Goal: Task Accomplishment & Management: Manage account settings

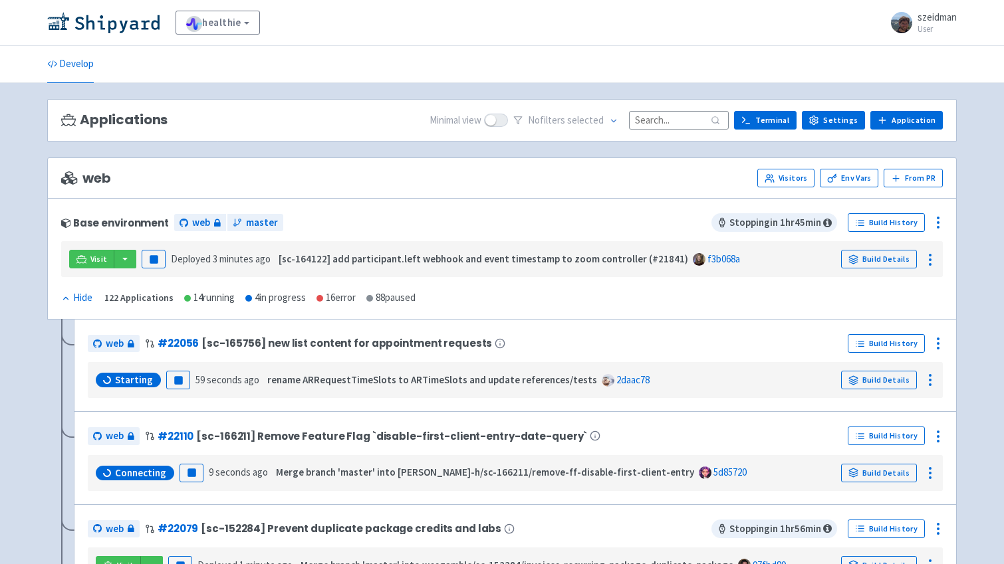
scroll to position [58, 0]
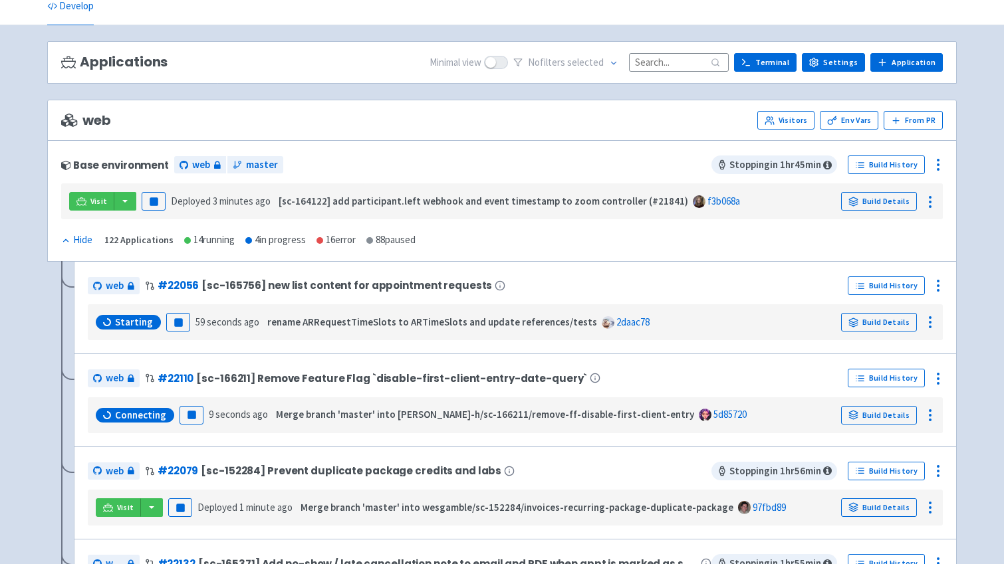
click at [692, 67] on input at bounding box center [679, 62] width 100 height 18
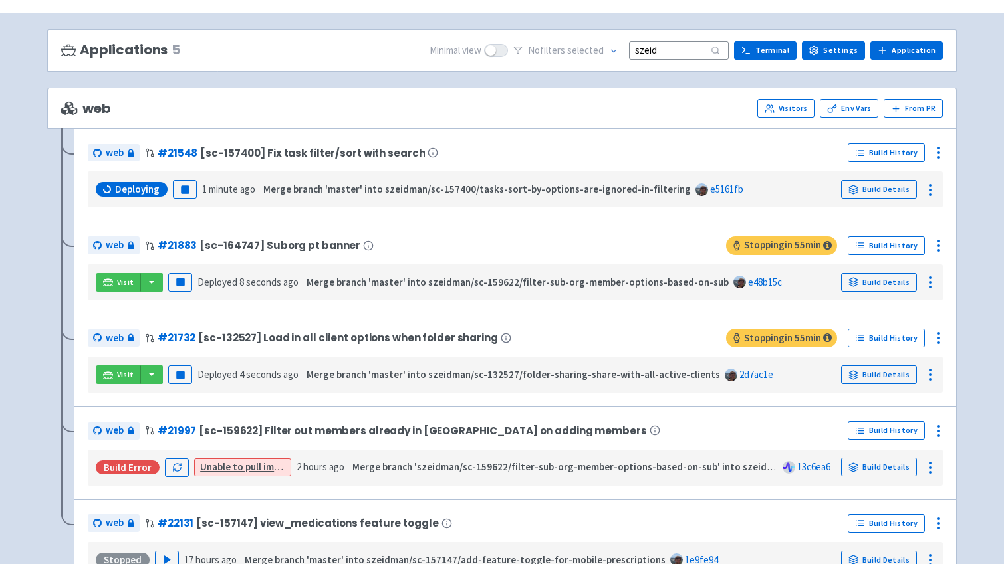
scroll to position [68, 0]
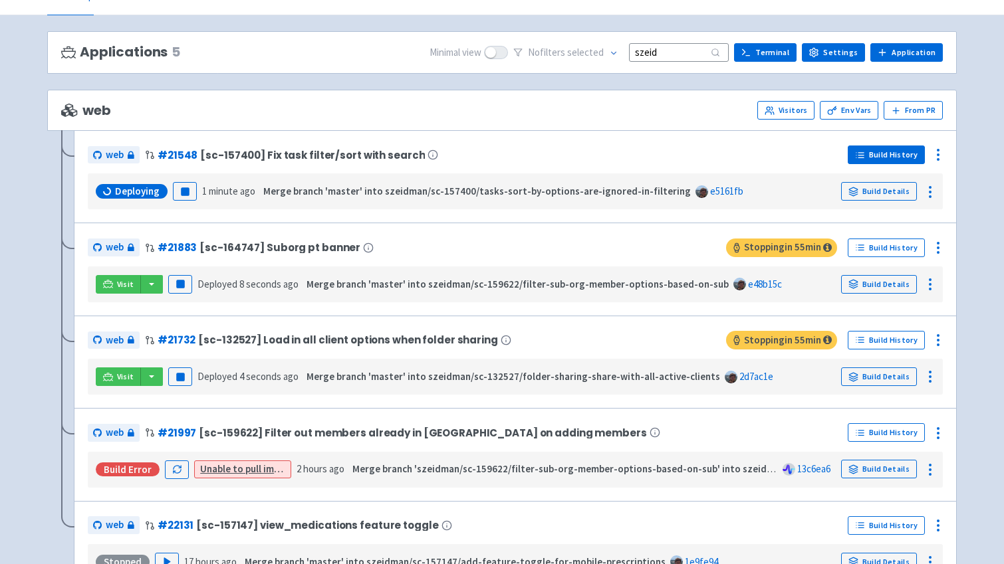
type input "szeid"
click at [910, 158] on link "Build History" at bounding box center [886, 155] width 77 height 19
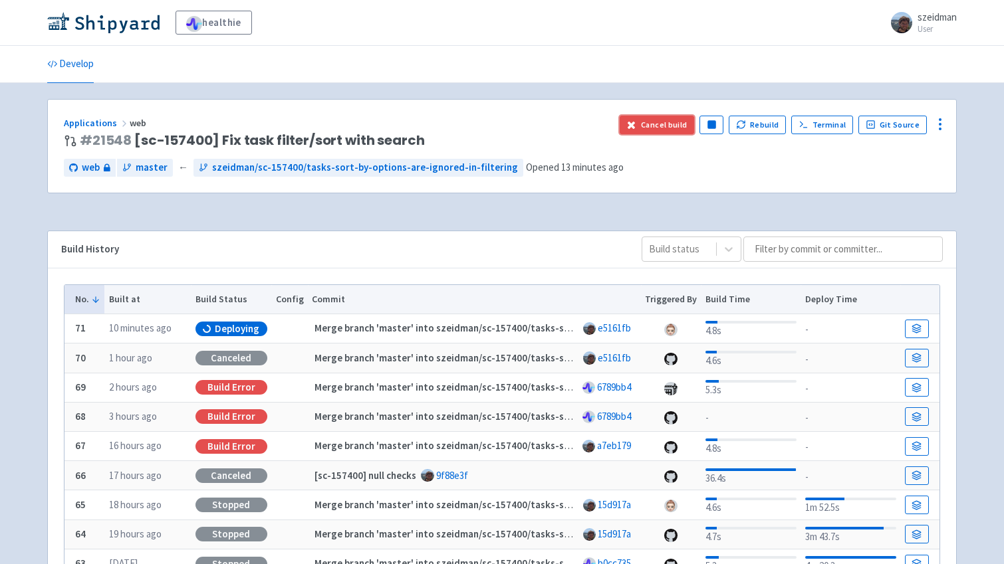
click at [659, 132] on button "Cancel build" at bounding box center [657, 125] width 75 height 19
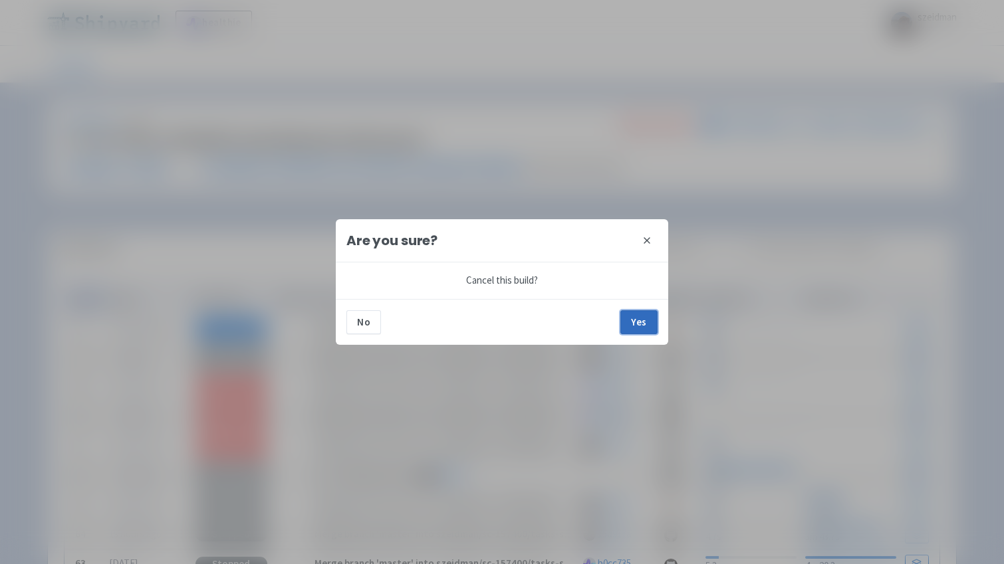
click at [634, 320] on button "Yes" at bounding box center [638, 322] width 37 height 24
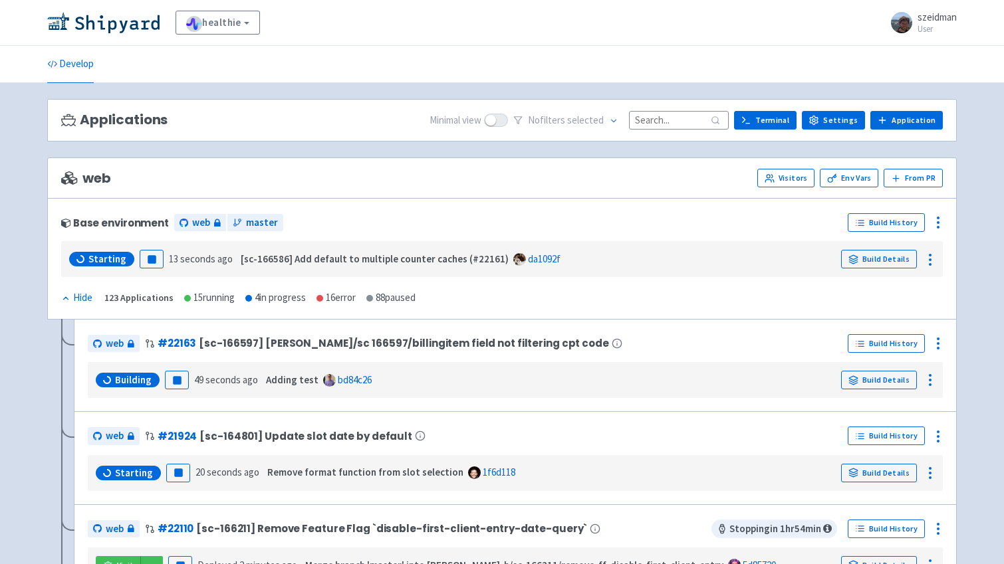
click at [663, 118] on input at bounding box center [679, 120] width 100 height 18
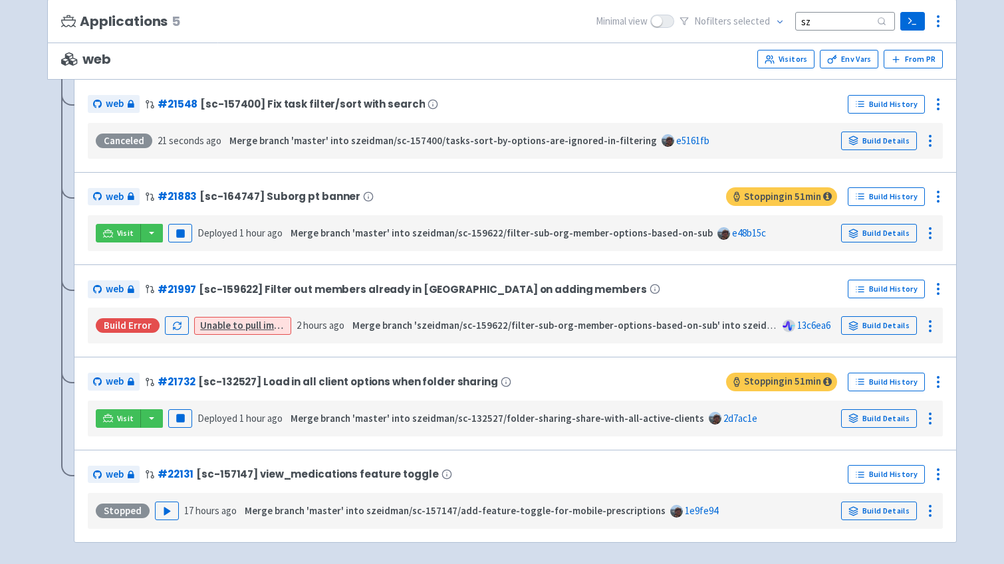
scroll to position [118, 0]
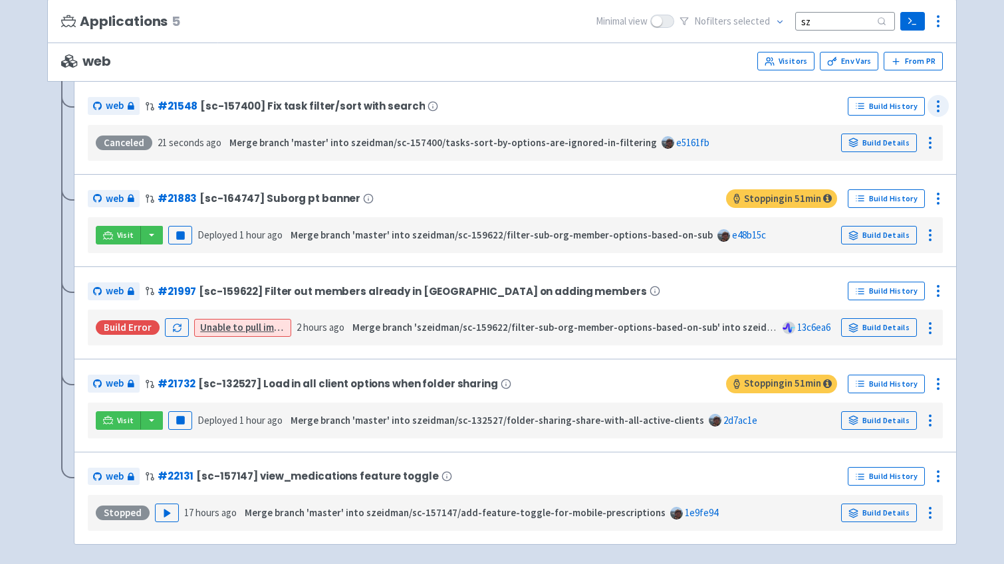
type input "sz"
click at [937, 102] on circle at bounding box center [937, 101] width 1 height 1
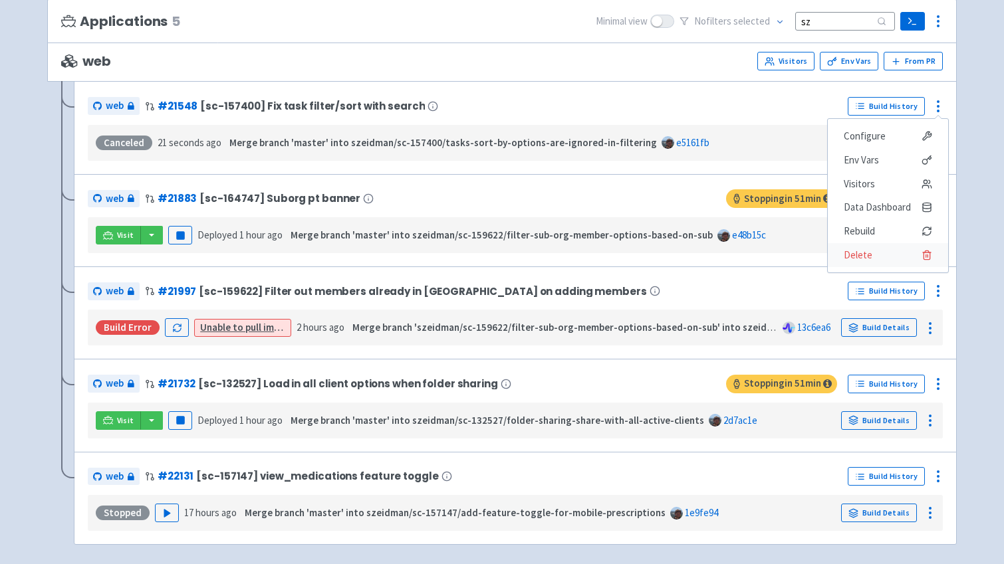
click at [866, 256] on span "Delete" at bounding box center [858, 255] width 29 height 19
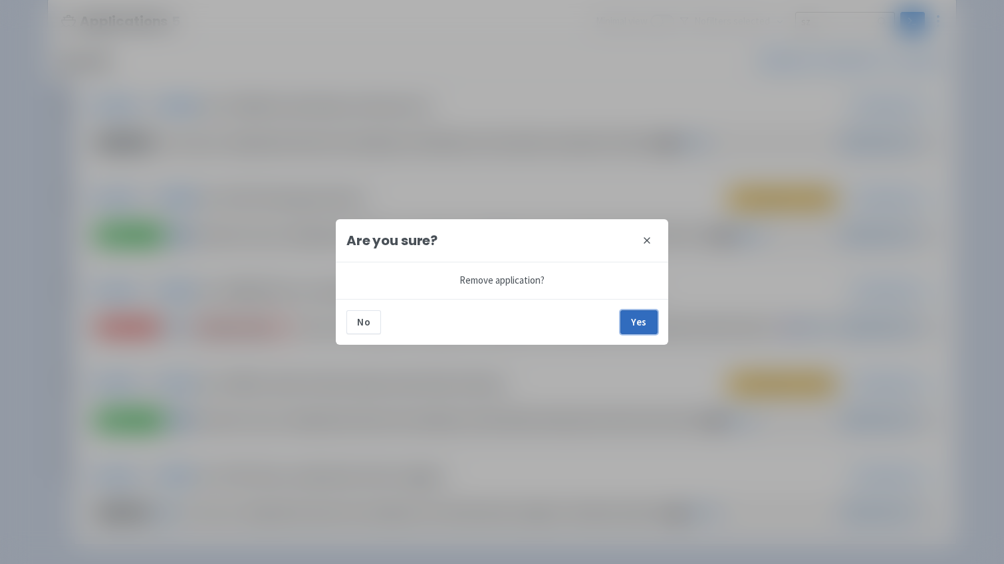
click at [645, 316] on button "Yes" at bounding box center [638, 322] width 37 height 24
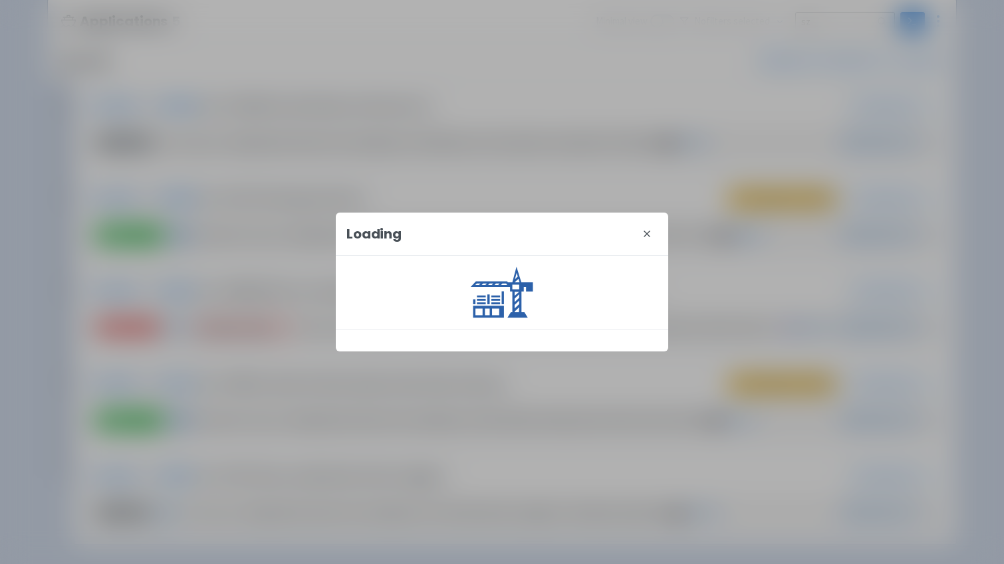
scroll to position [79, 0]
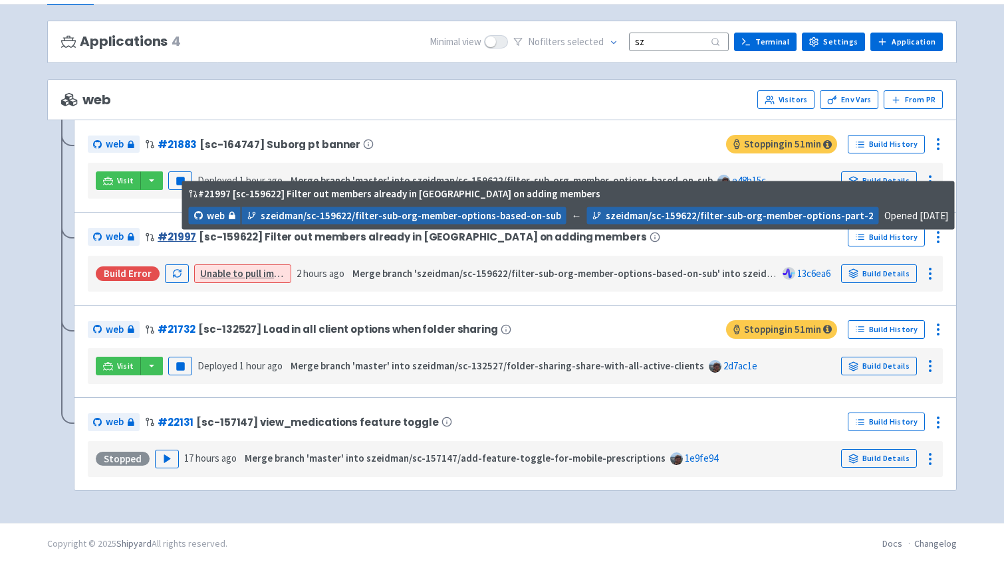
click at [172, 238] on link "# 21997" at bounding box center [177, 237] width 39 height 14
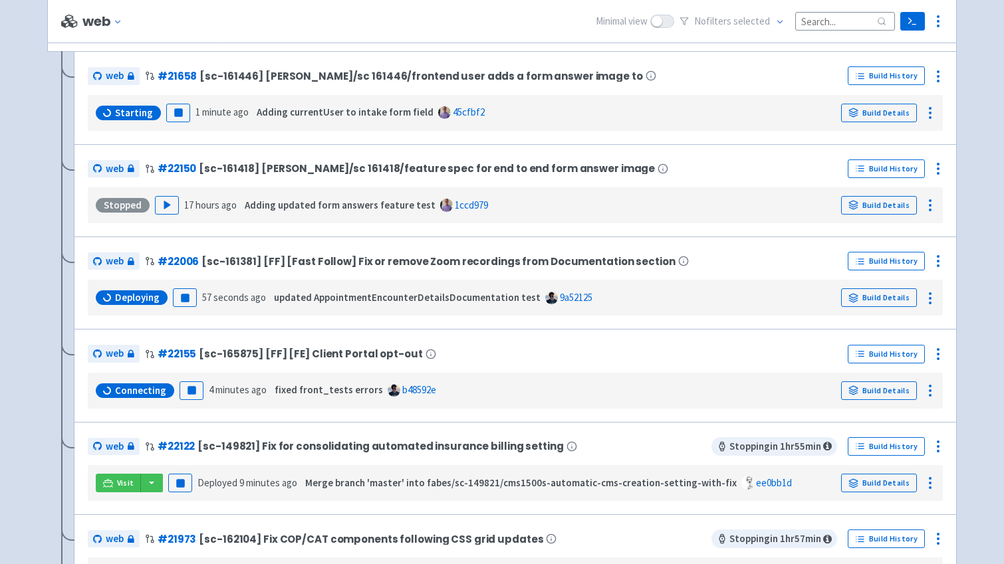
scroll to position [223, 0]
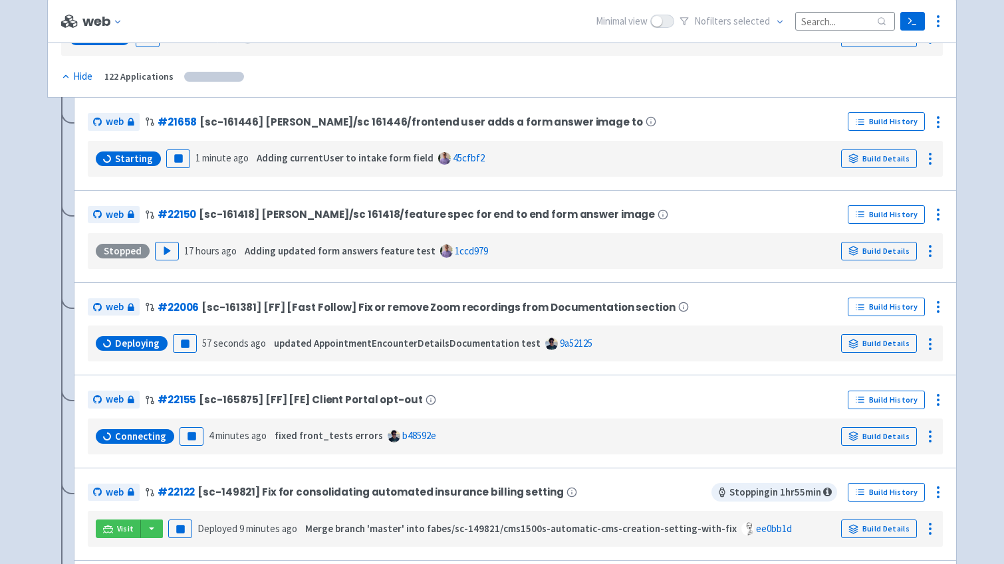
click at [814, 26] on input at bounding box center [845, 21] width 100 height 18
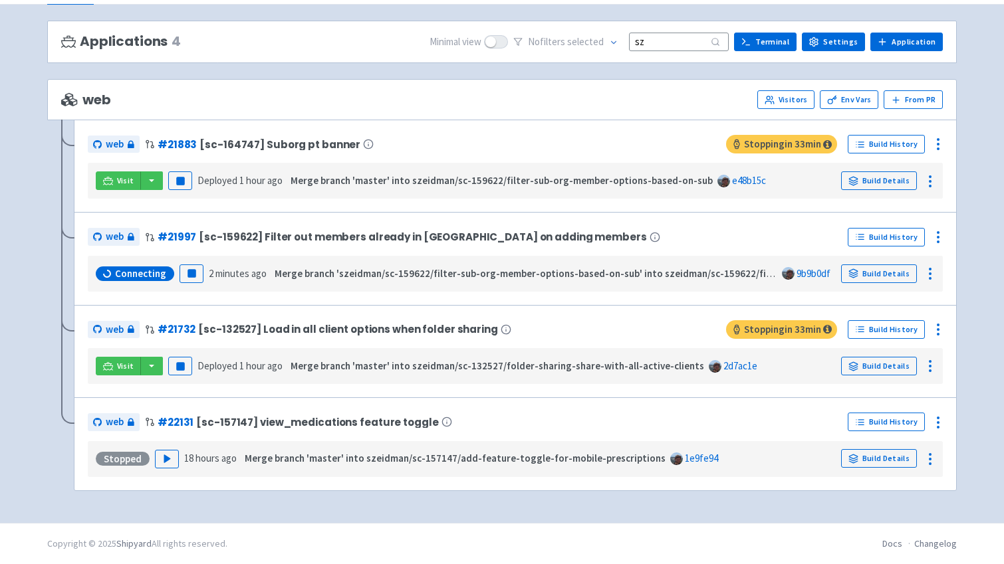
type input "sz"
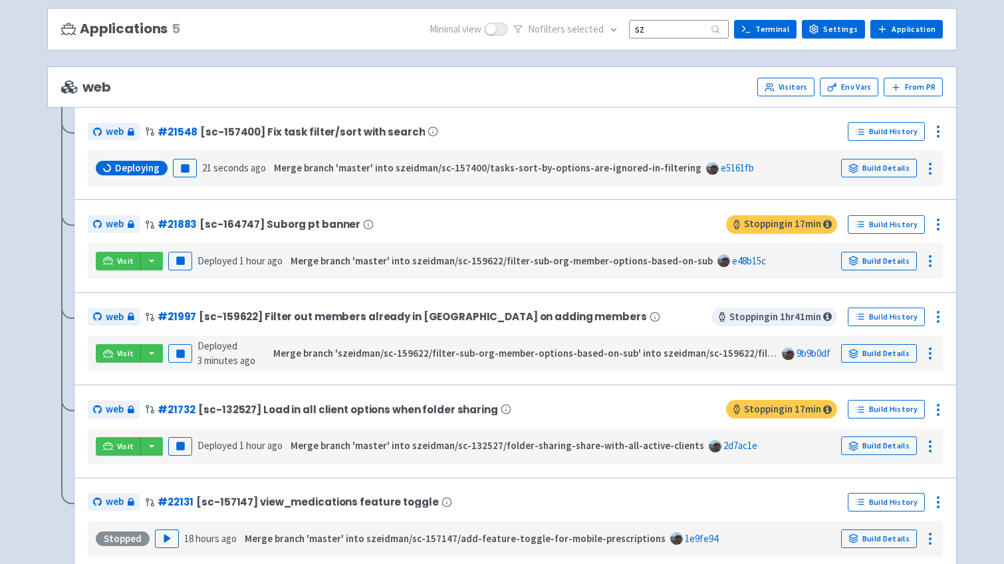
scroll to position [92, 0]
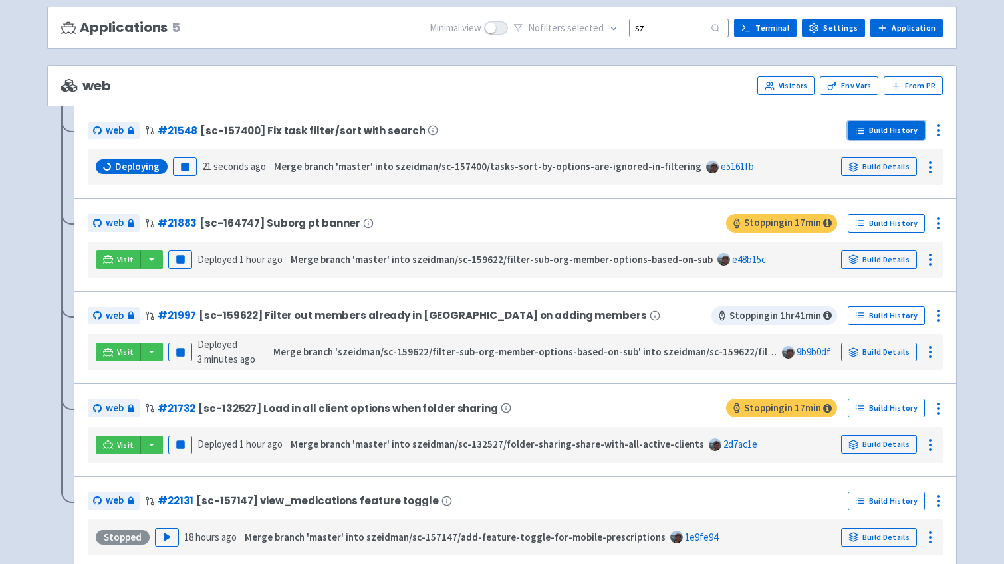
click at [906, 137] on link "Build History" at bounding box center [886, 130] width 77 height 19
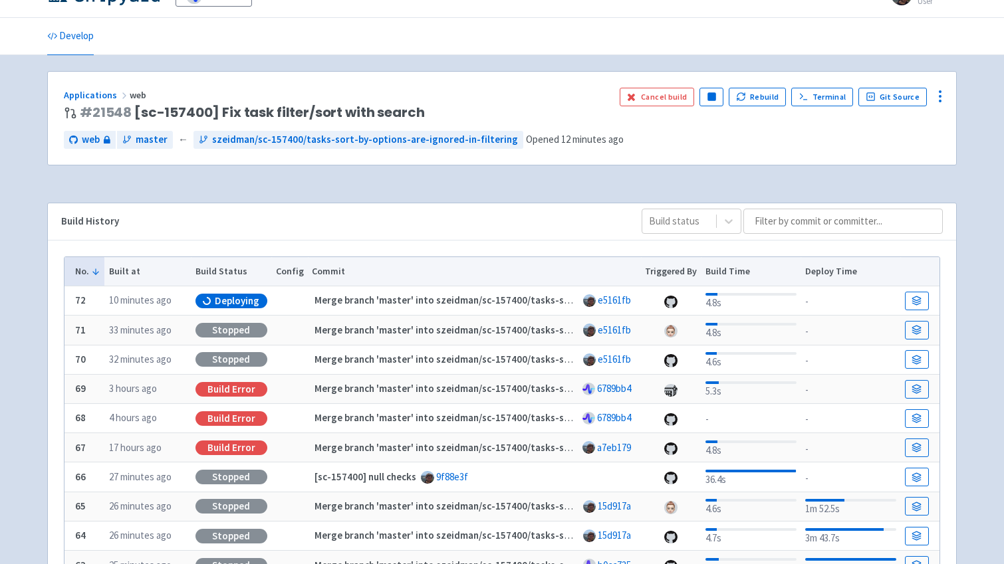
scroll to position [29, 0]
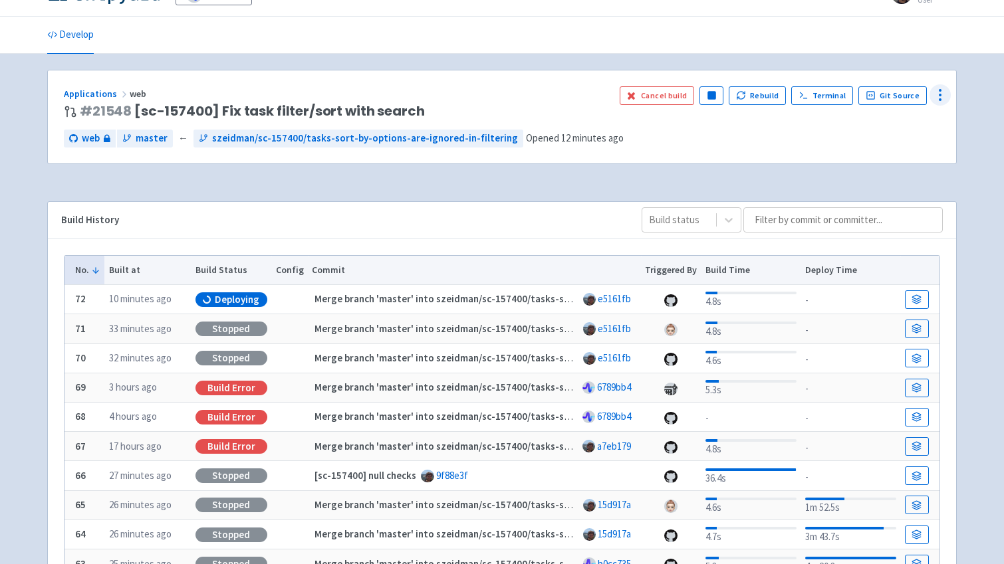
click at [934, 98] on icon at bounding box center [940, 95] width 16 height 16
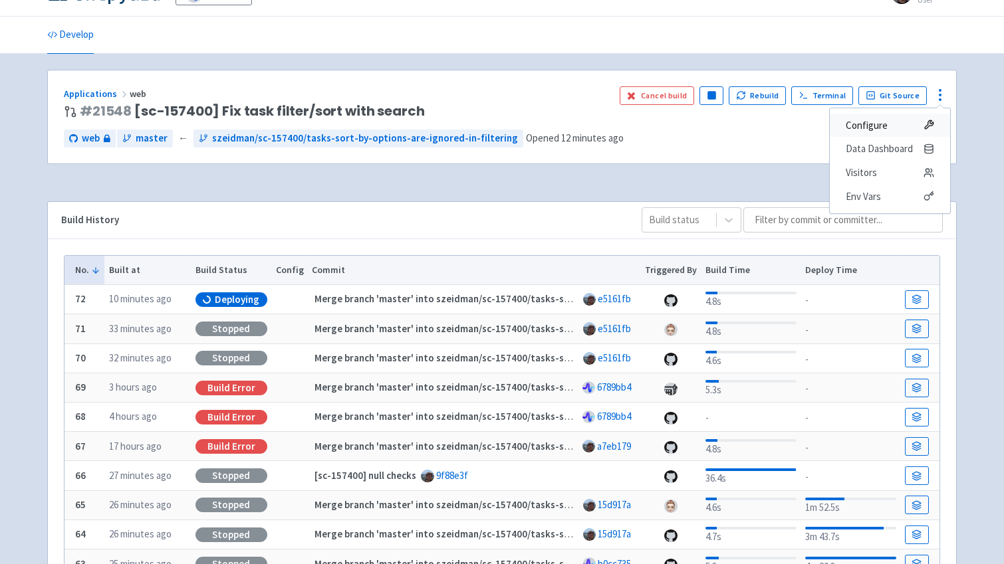
click at [888, 128] on span "Configure" at bounding box center [890, 125] width 88 height 19
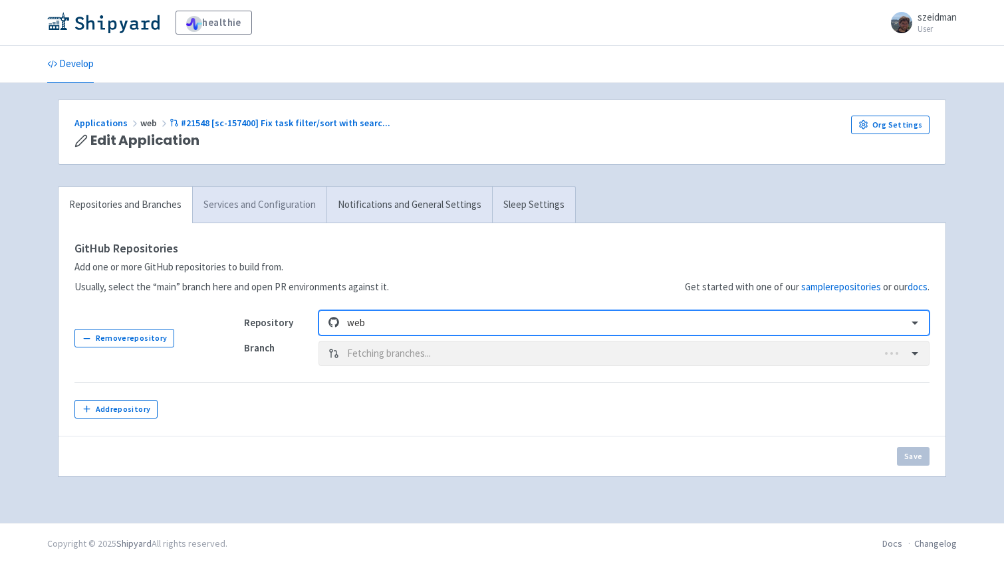
click at [293, 213] on link "Services and Configuration" at bounding box center [259, 205] width 134 height 37
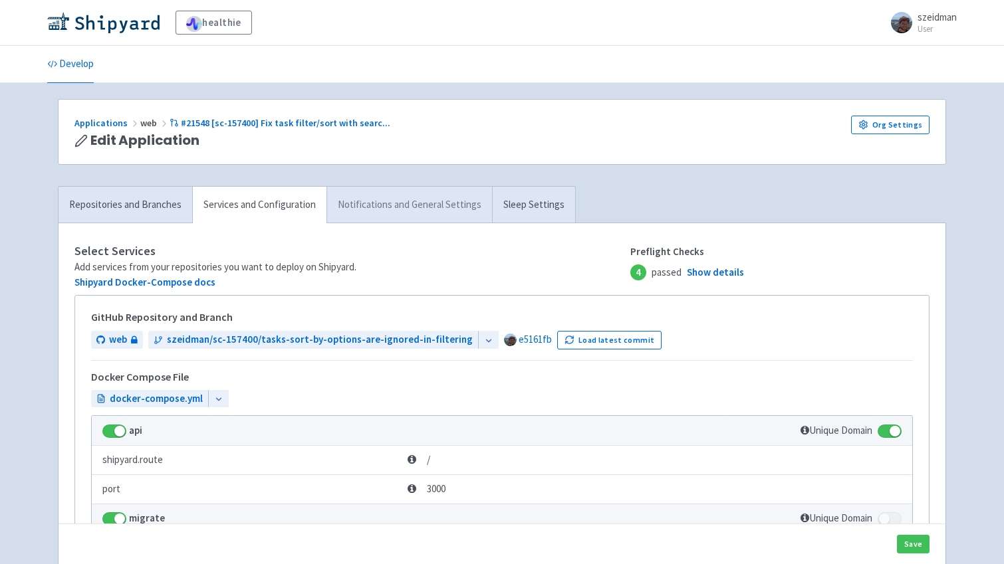
click at [404, 202] on link "Notifications and General Settings" at bounding box center [409, 205] width 166 height 37
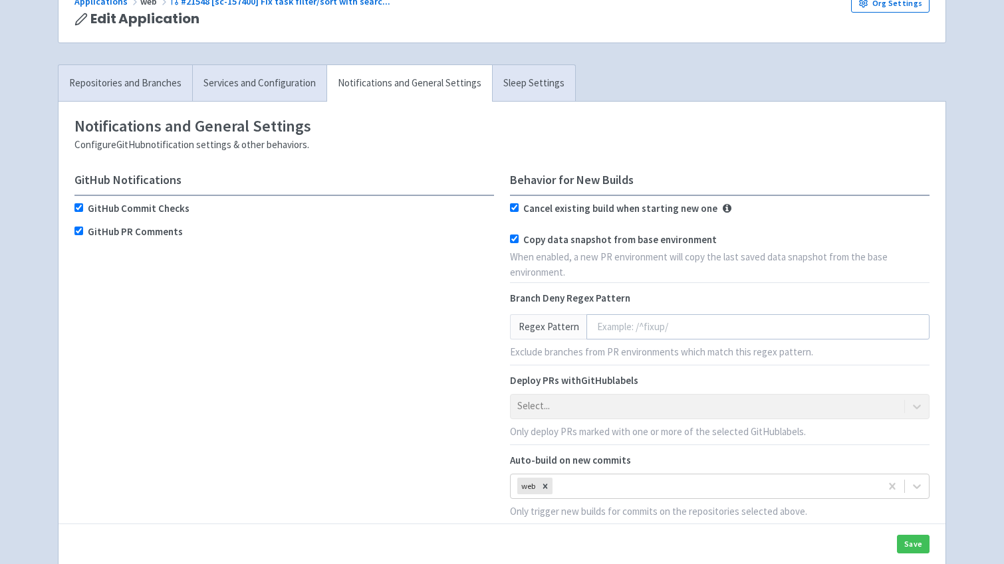
scroll to position [120, 0]
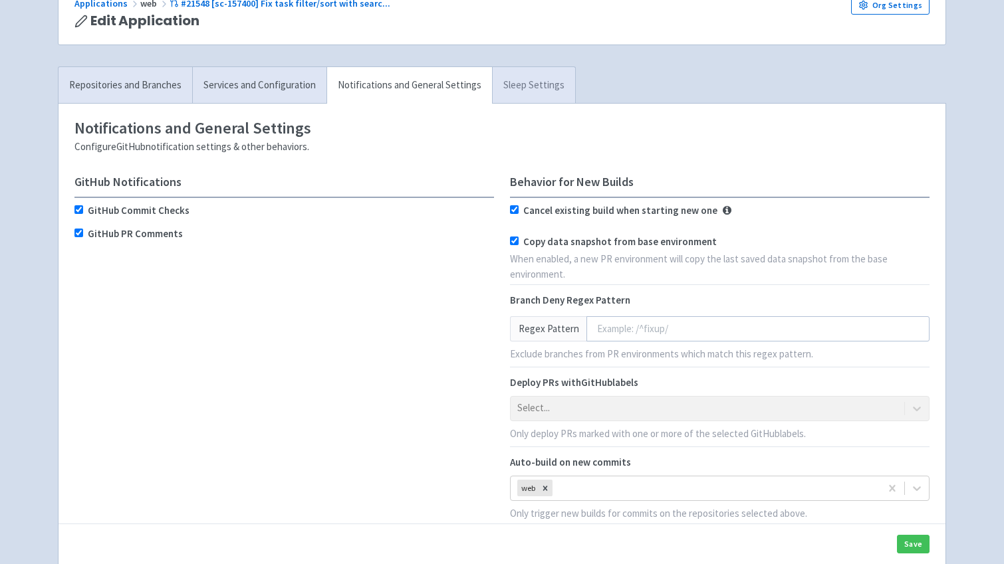
click at [526, 94] on link "Sleep Settings" at bounding box center [533, 85] width 83 height 37
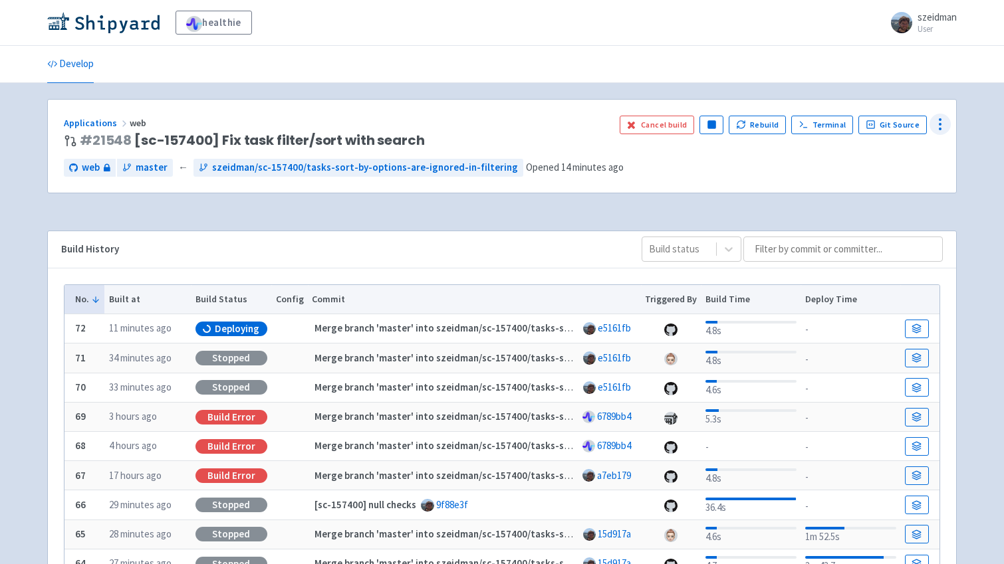
click at [937, 126] on icon at bounding box center [940, 124] width 16 height 16
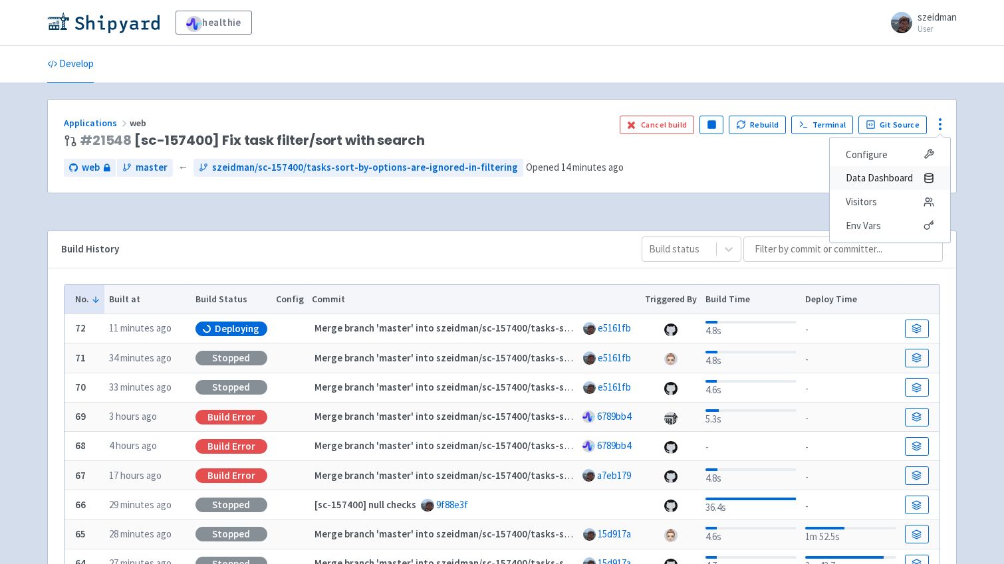
click at [853, 184] on span "Data Dashboard" at bounding box center [879, 178] width 67 height 19
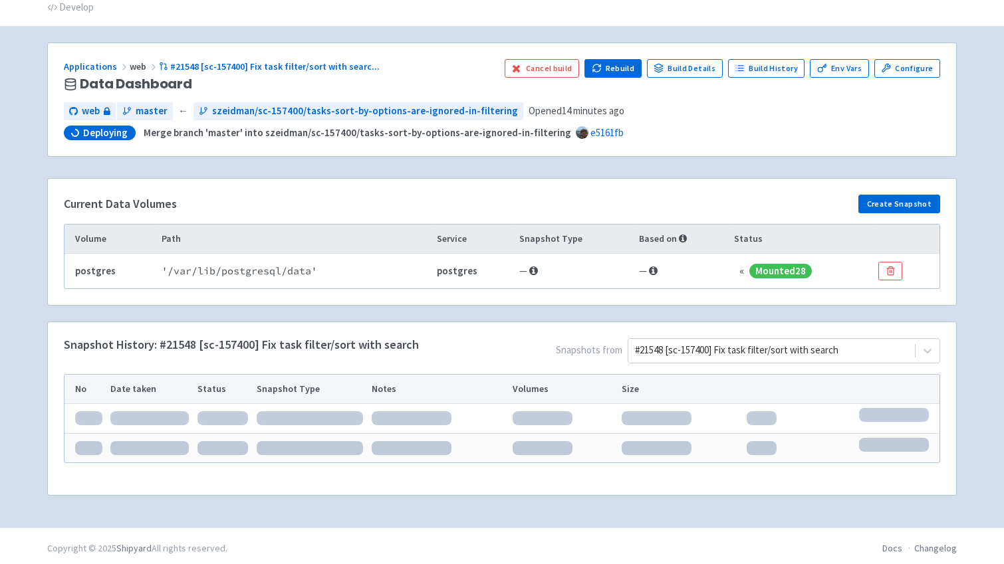
scroll to position [61, 0]
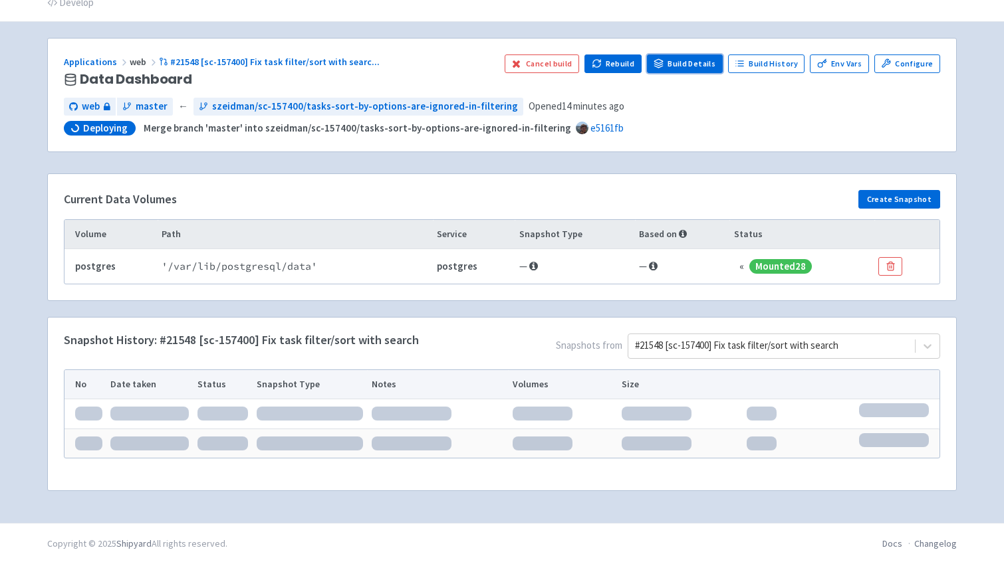
click at [708, 60] on link "Build Details" at bounding box center [685, 64] width 76 height 19
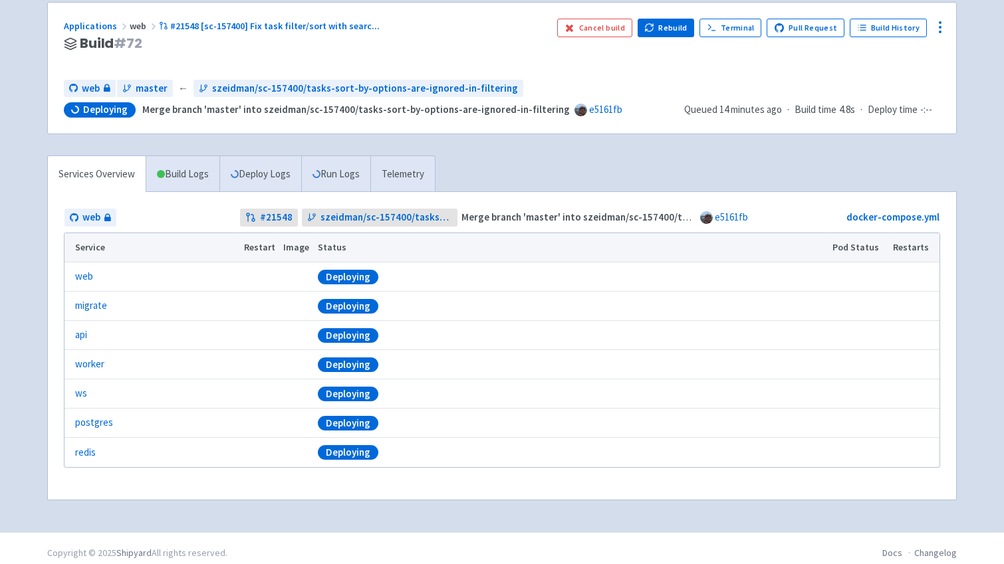
scroll to position [98, 0]
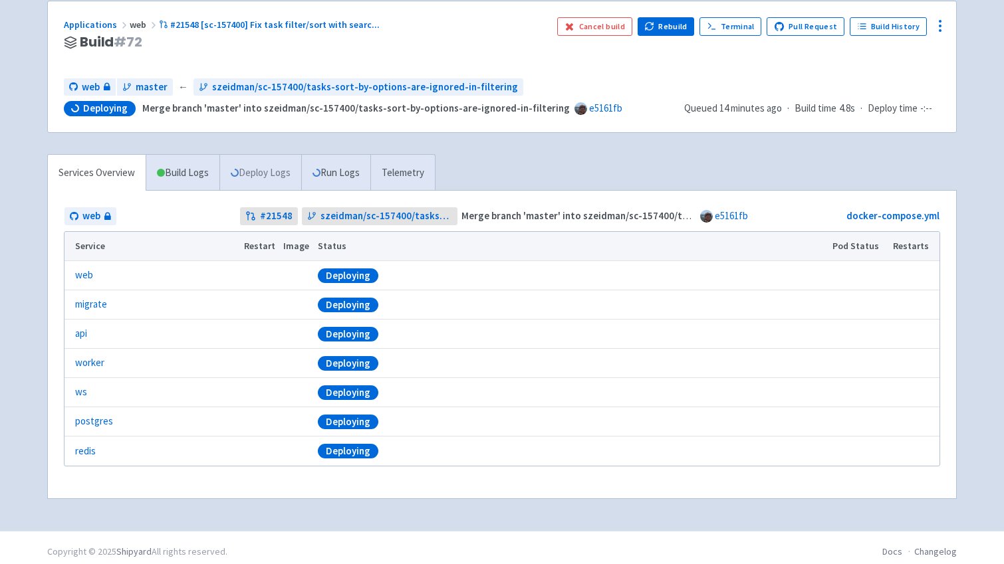
click at [297, 182] on link "Deploy Logs" at bounding box center [260, 173] width 82 height 37
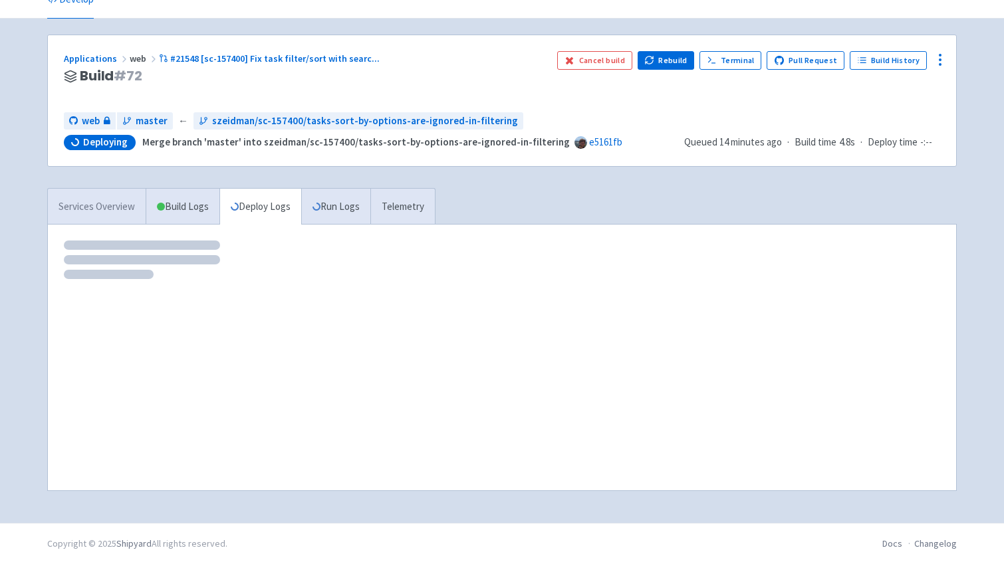
click at [114, 210] on link "Services Overview" at bounding box center [97, 207] width 98 height 37
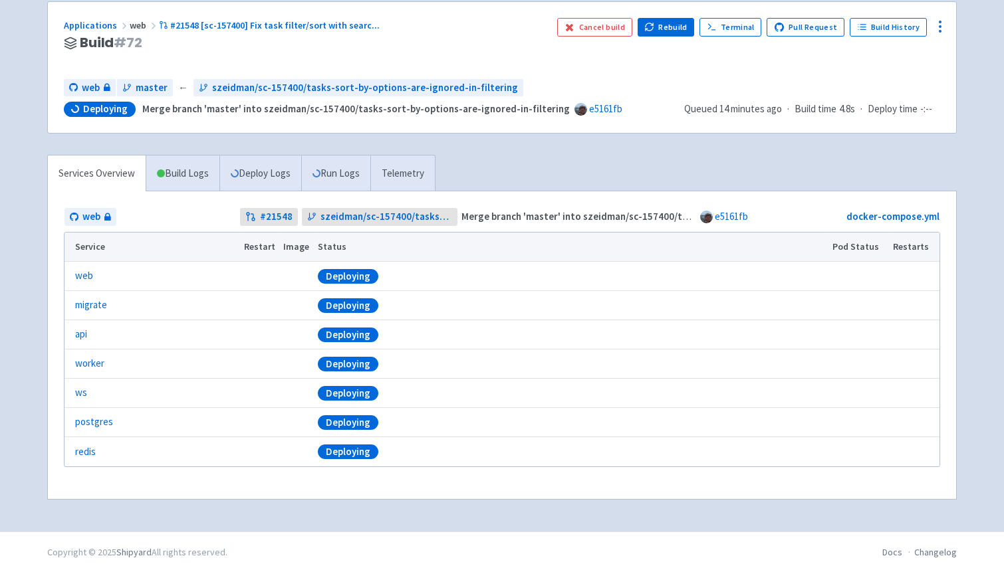
scroll to position [106, 0]
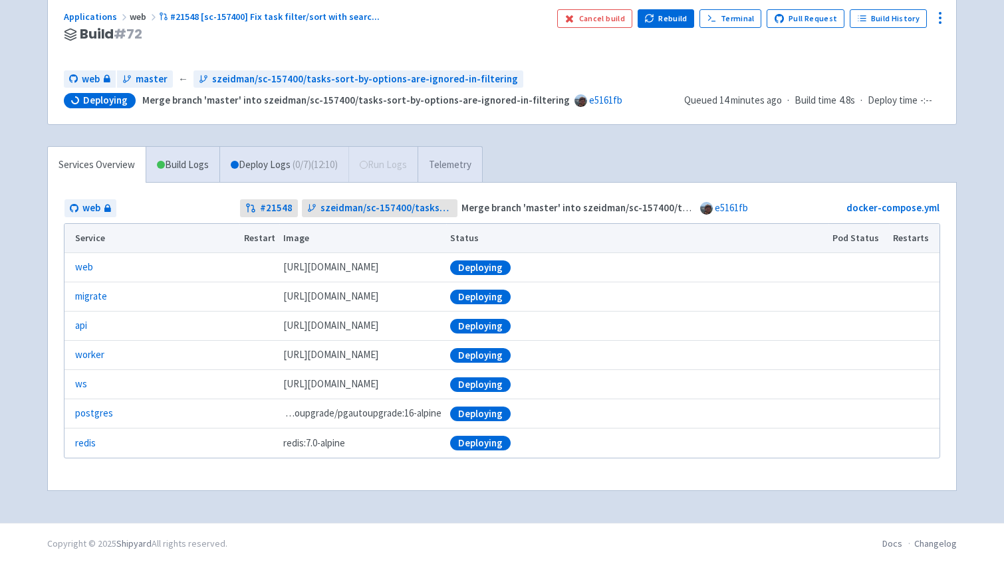
click at [459, 167] on link "Telemetry" at bounding box center [449, 165] width 64 height 37
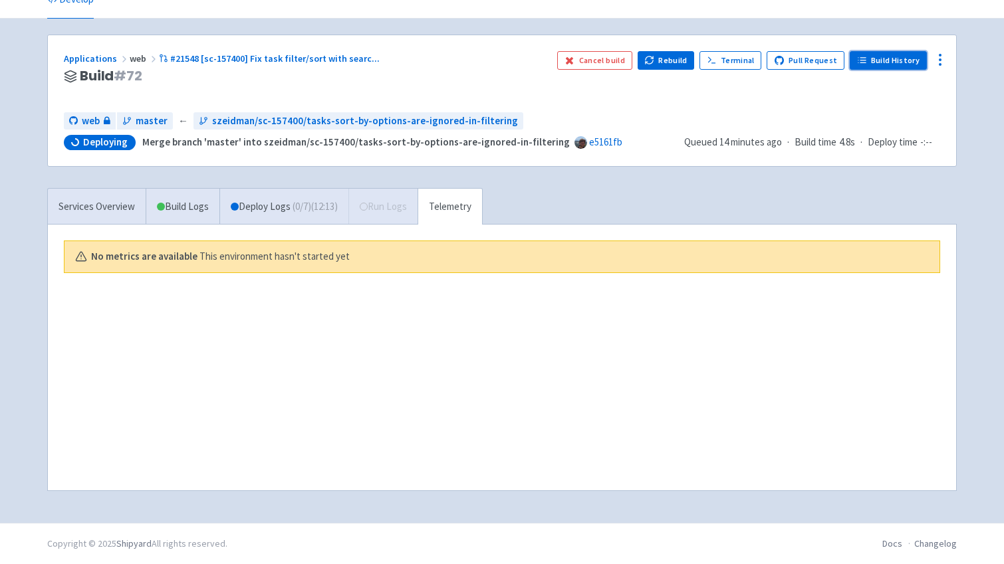
click at [872, 64] on link "Build History" at bounding box center [888, 60] width 77 height 19
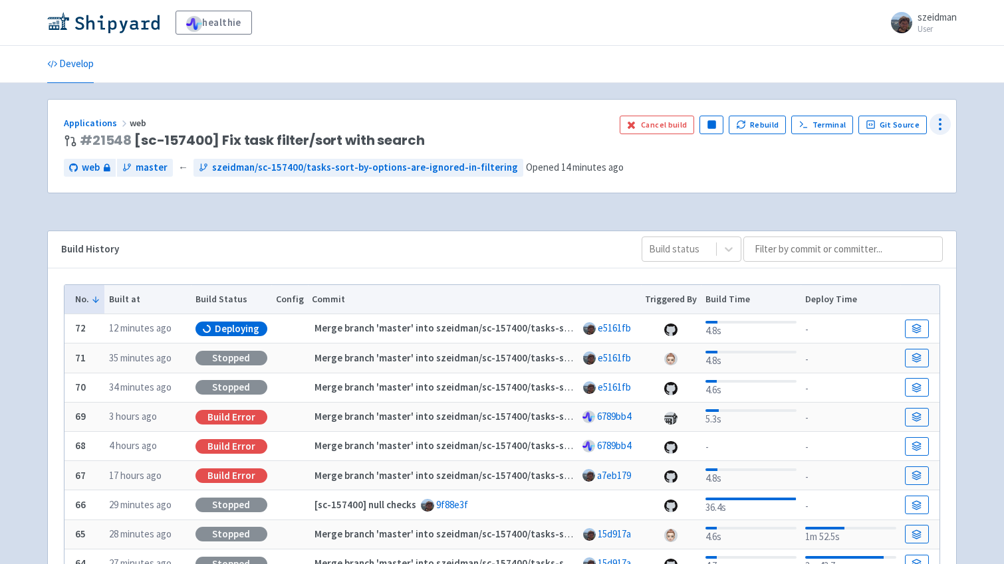
click at [939, 124] on circle at bounding box center [939, 124] width 1 height 1
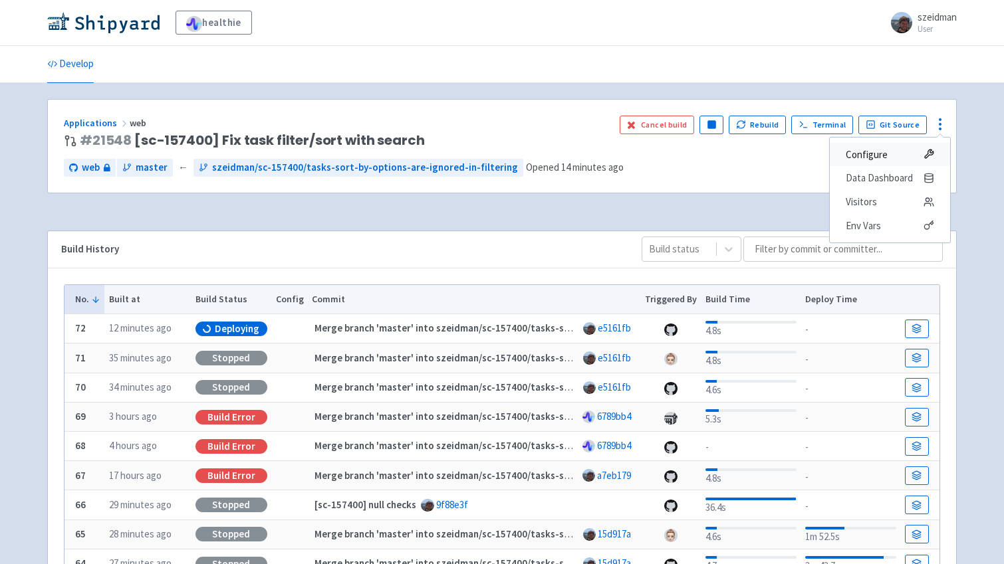
click at [913, 151] on span "Configure" at bounding box center [890, 155] width 88 height 19
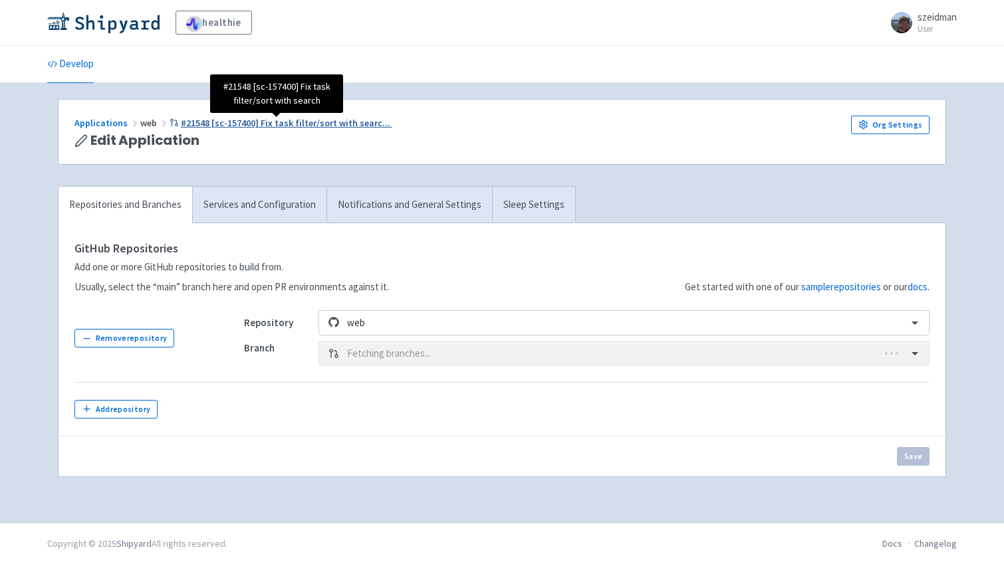
click at [342, 120] on span "#21548 [sc-157400] Fix task filter/sort with searc ..." at bounding box center [285, 123] width 209 height 12
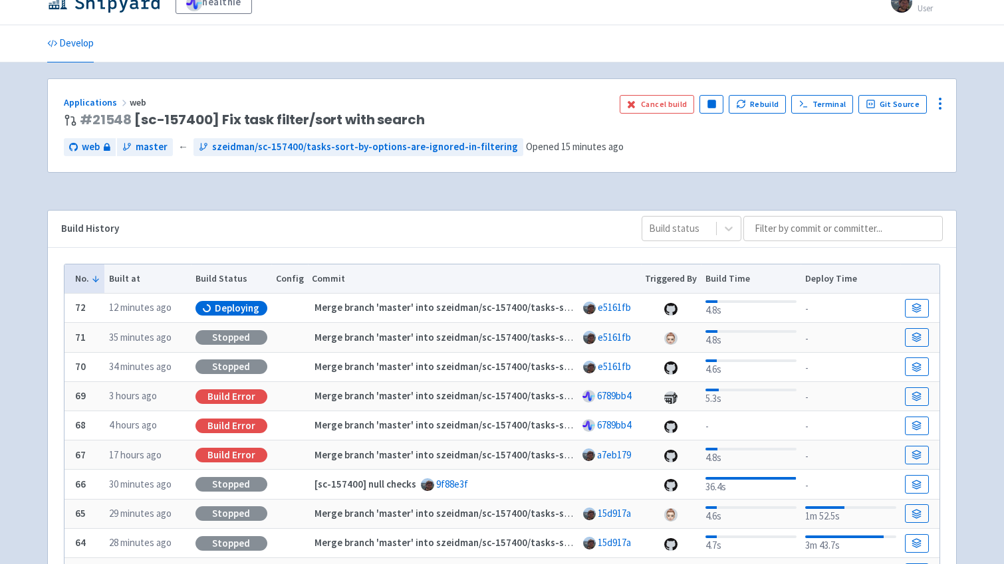
scroll to position [24, 0]
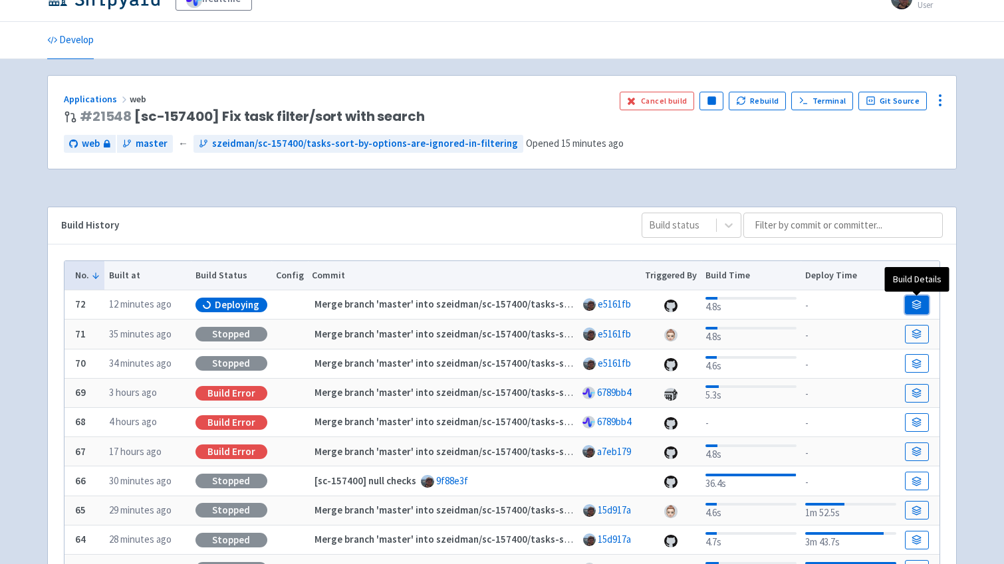
click at [909, 309] on link at bounding box center [917, 305] width 24 height 19
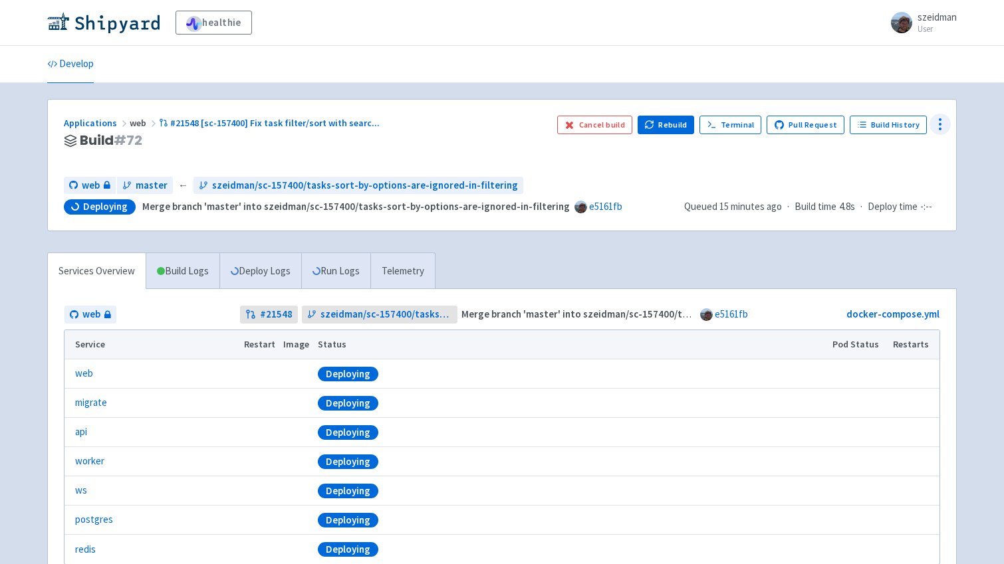
click at [939, 118] on icon at bounding box center [940, 124] width 16 height 16
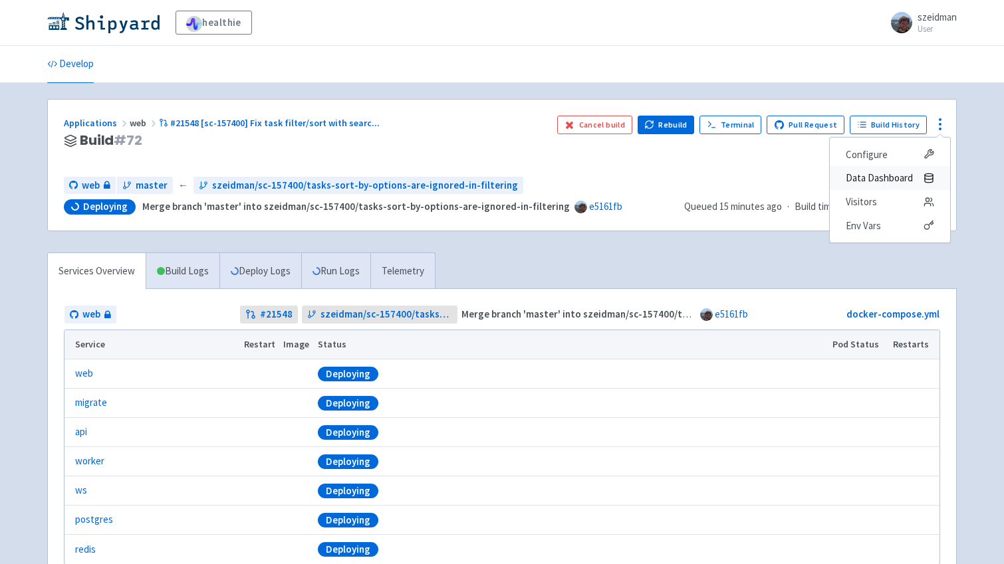
click at [887, 173] on span "Data Dashboard" at bounding box center [879, 178] width 67 height 19
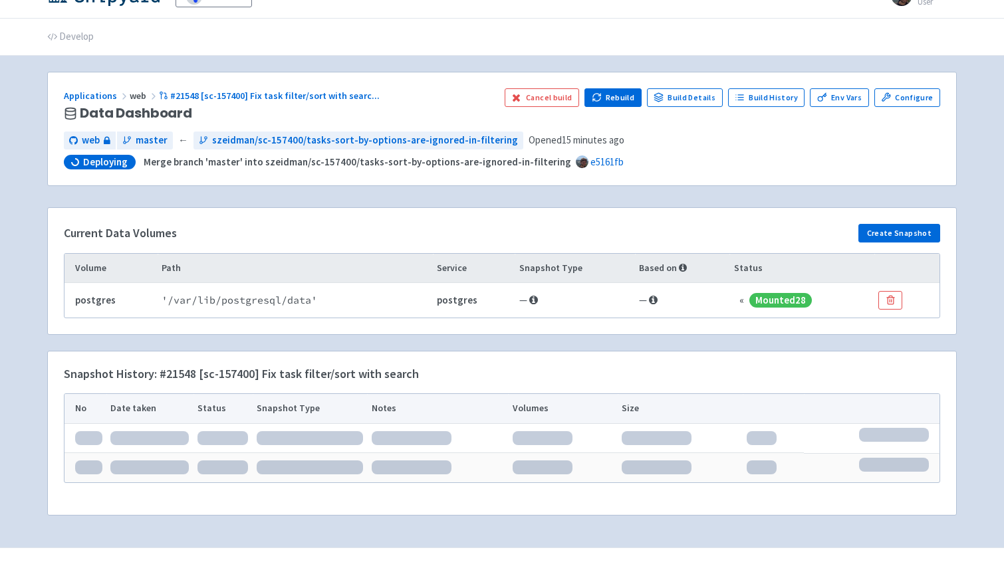
scroll to position [52, 0]
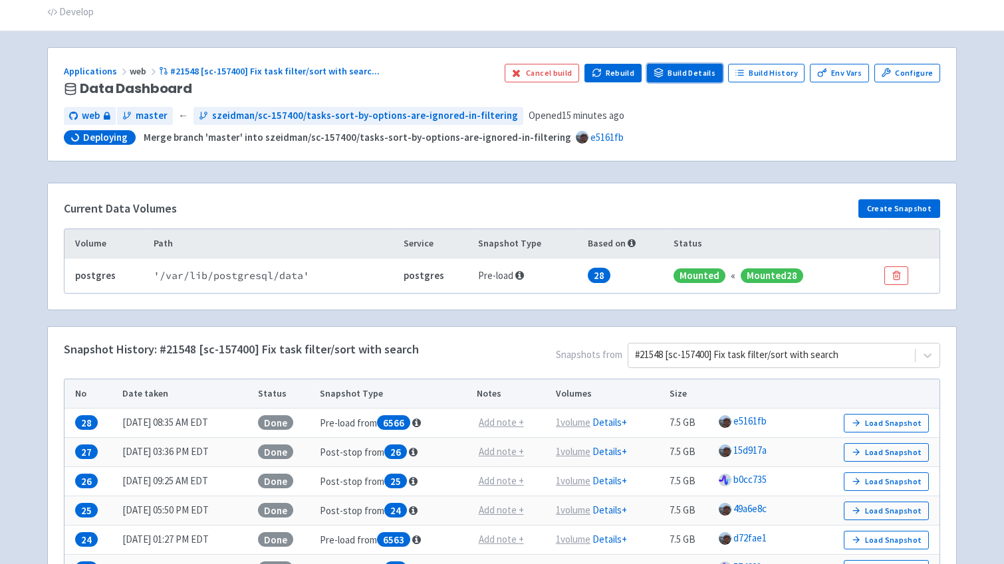
click at [713, 78] on link "Build Details" at bounding box center [685, 73] width 76 height 19
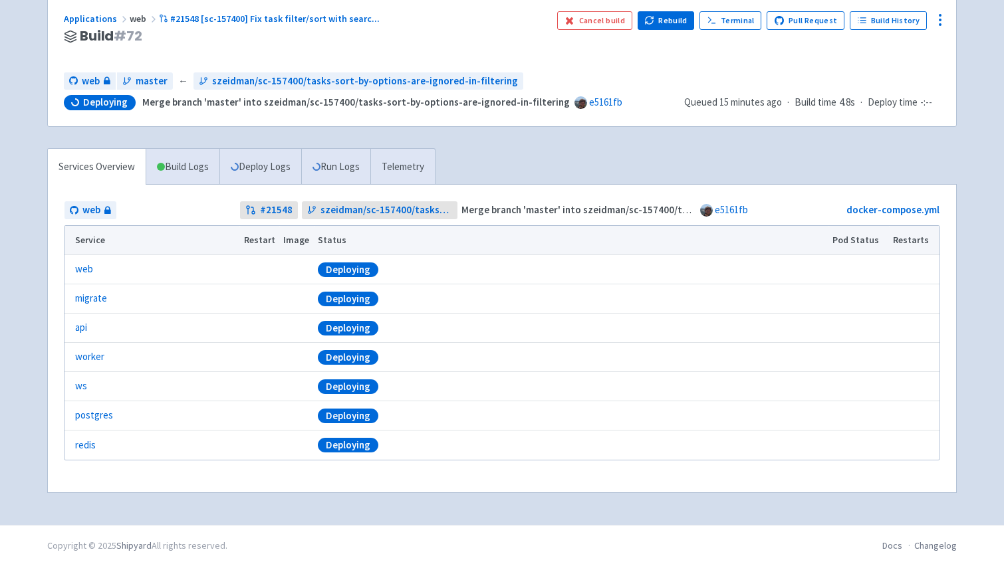
scroll to position [106, 0]
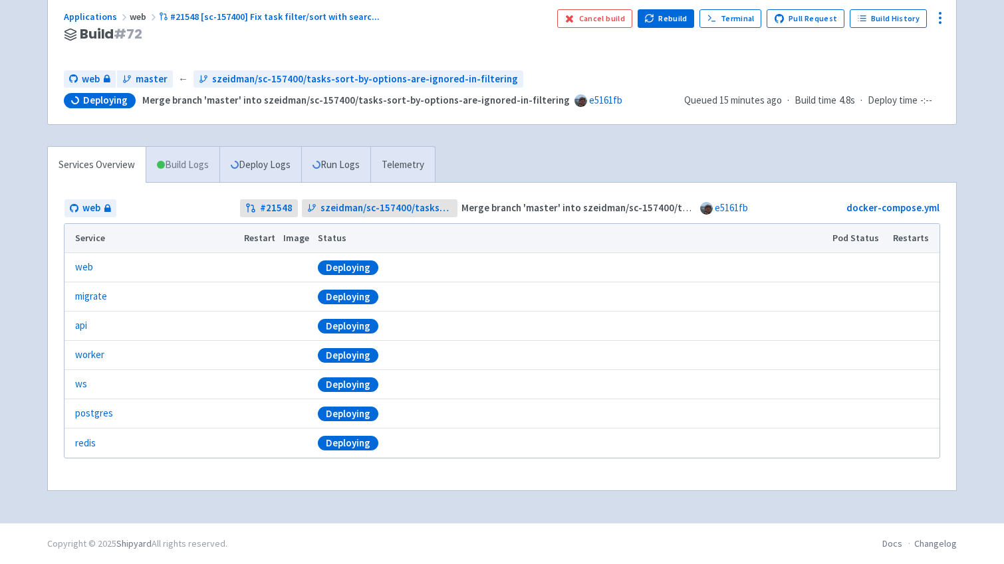
click at [195, 171] on link "Build Logs" at bounding box center [182, 165] width 73 height 37
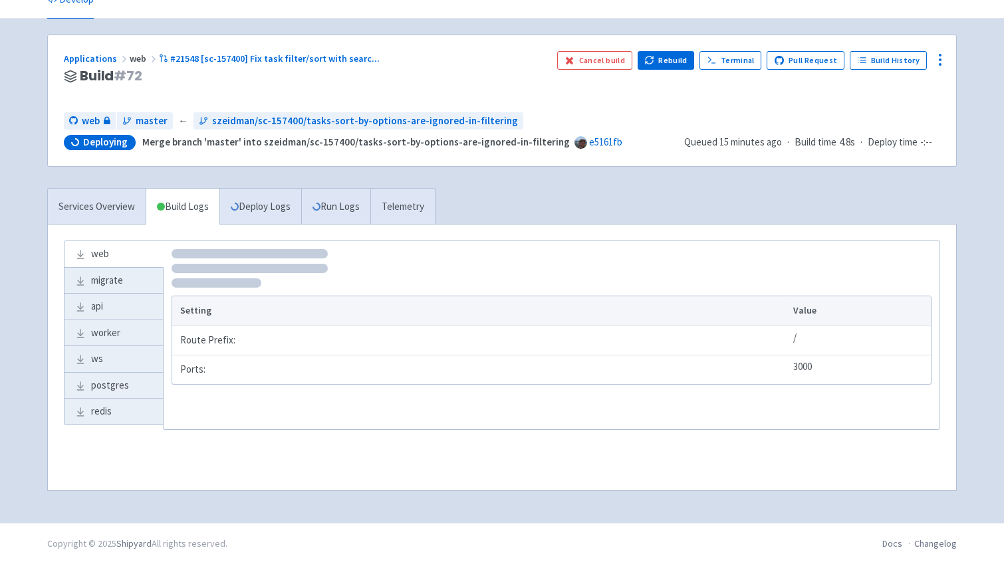
scroll to position [64, 0]
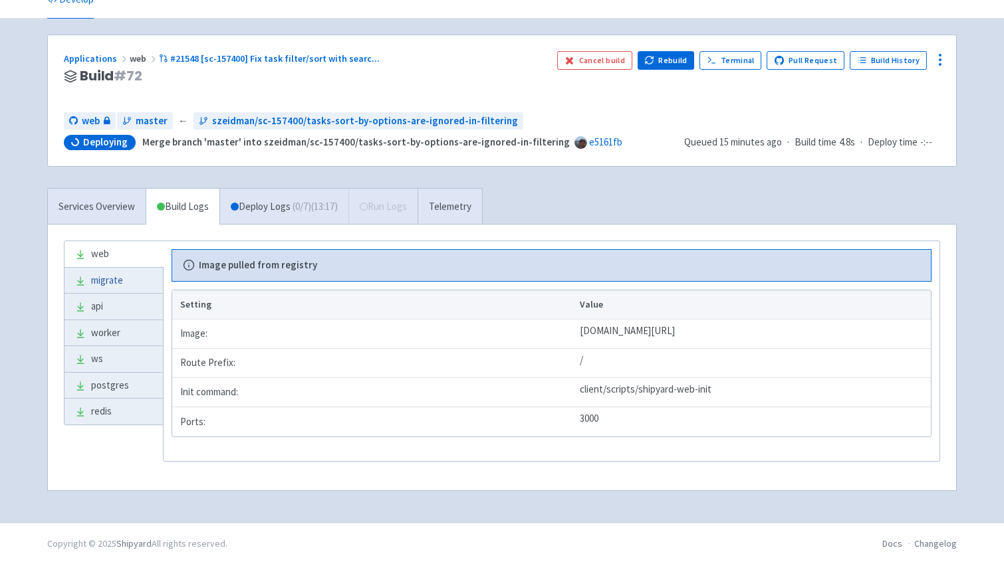
click at [134, 285] on link "migrate" at bounding box center [113, 281] width 98 height 26
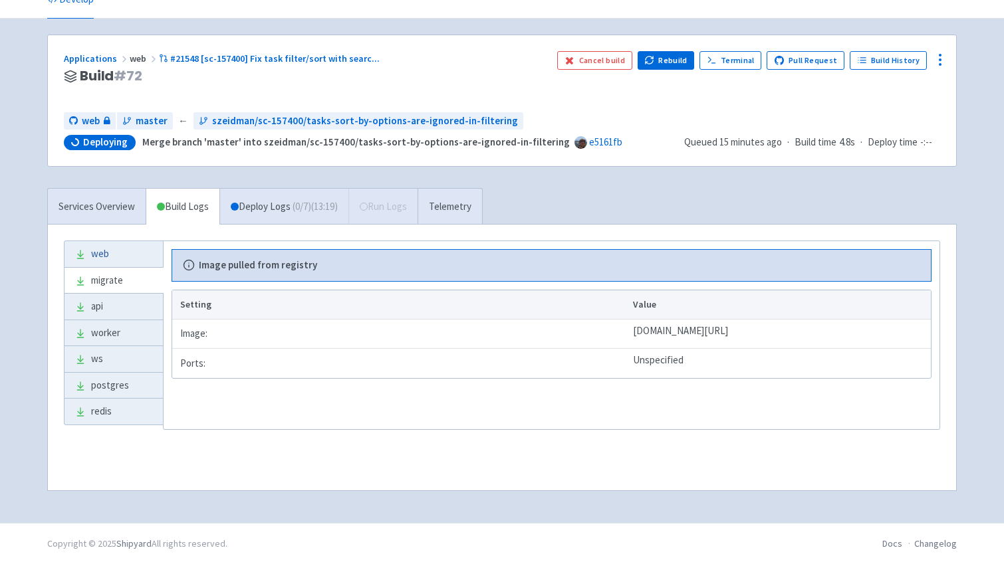
click at [130, 251] on link "web" at bounding box center [113, 254] width 98 height 26
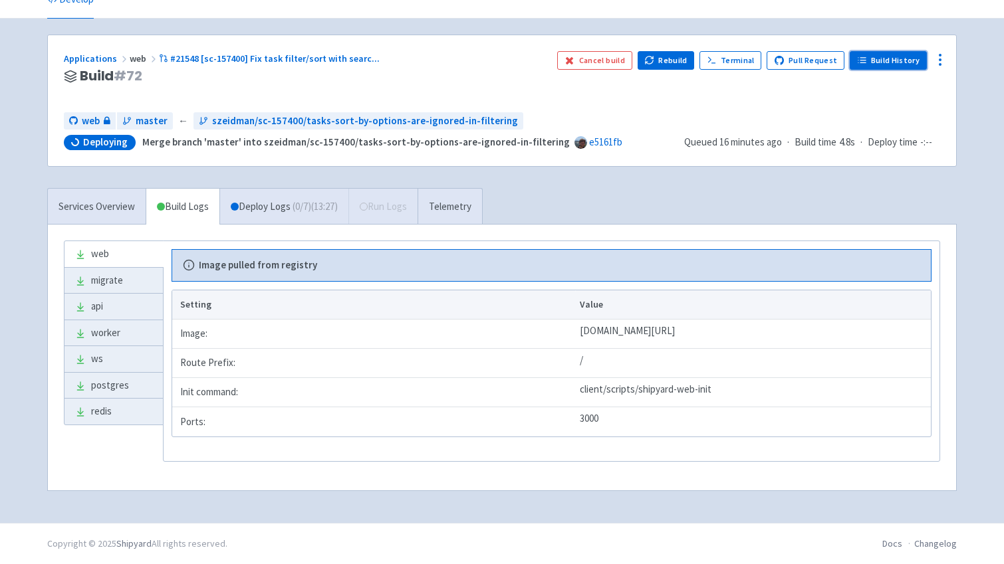
click at [889, 62] on link "Build History" at bounding box center [888, 60] width 77 height 19
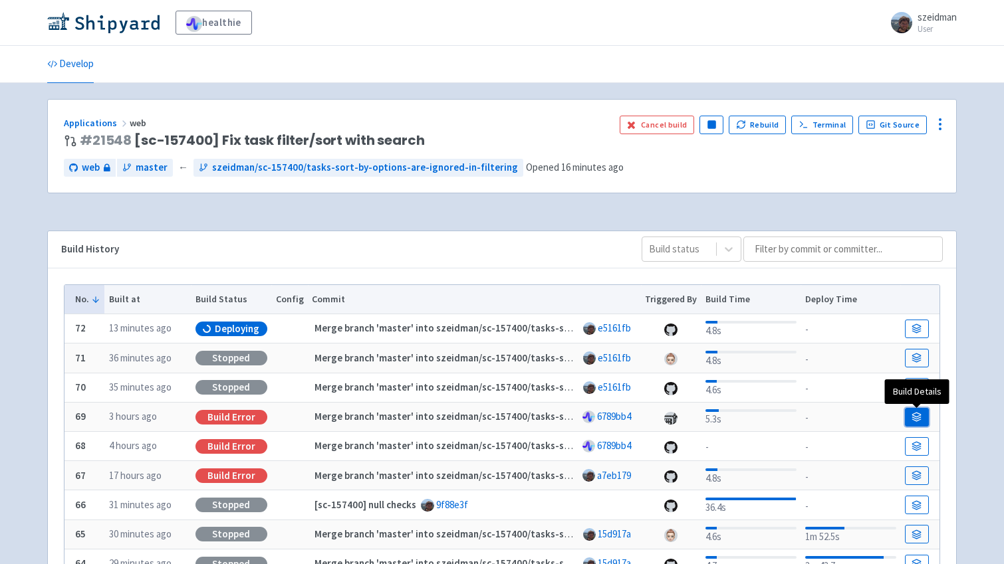
click at [912, 418] on icon at bounding box center [916, 417] width 10 height 10
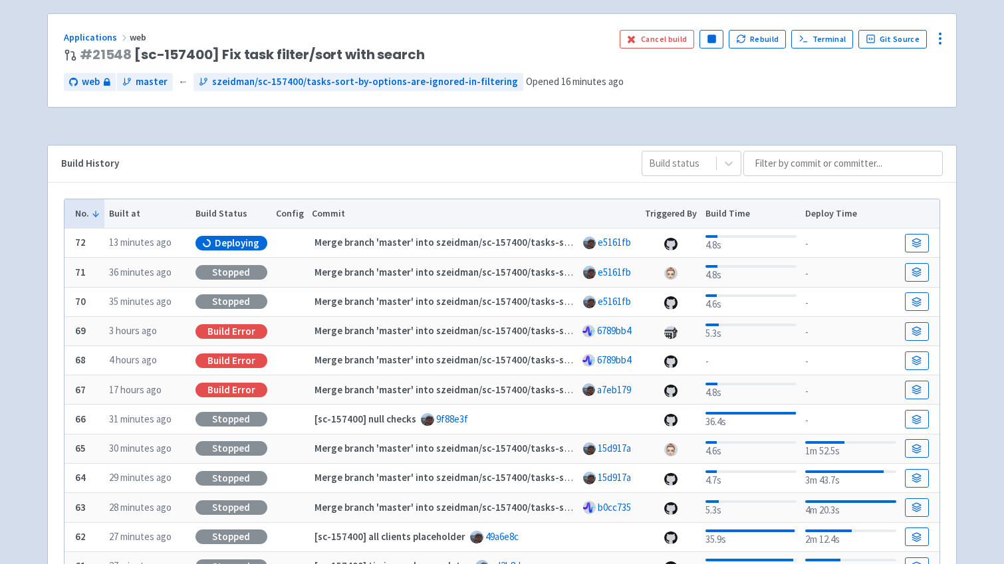
scroll to position [87, 0]
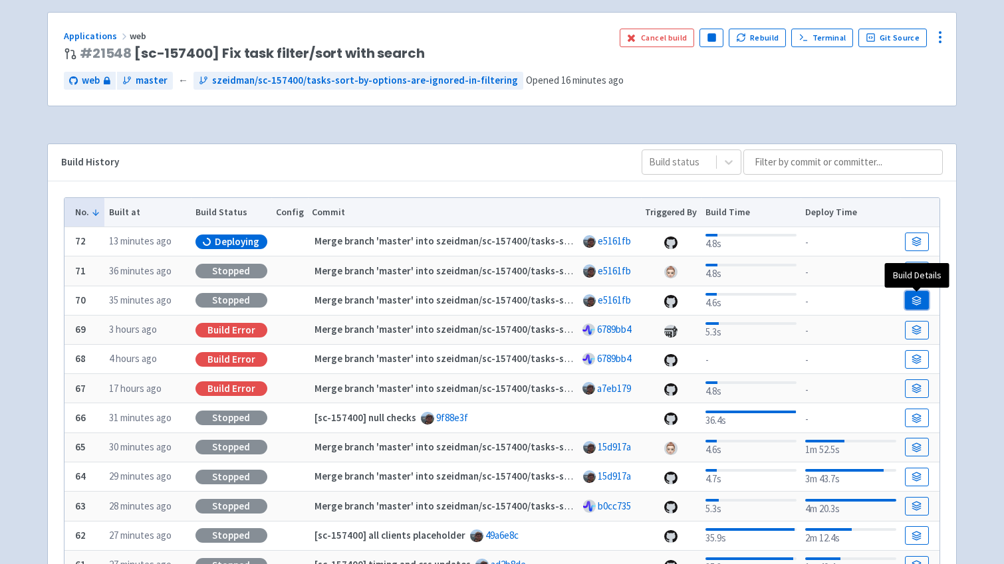
click at [910, 294] on link at bounding box center [917, 300] width 24 height 19
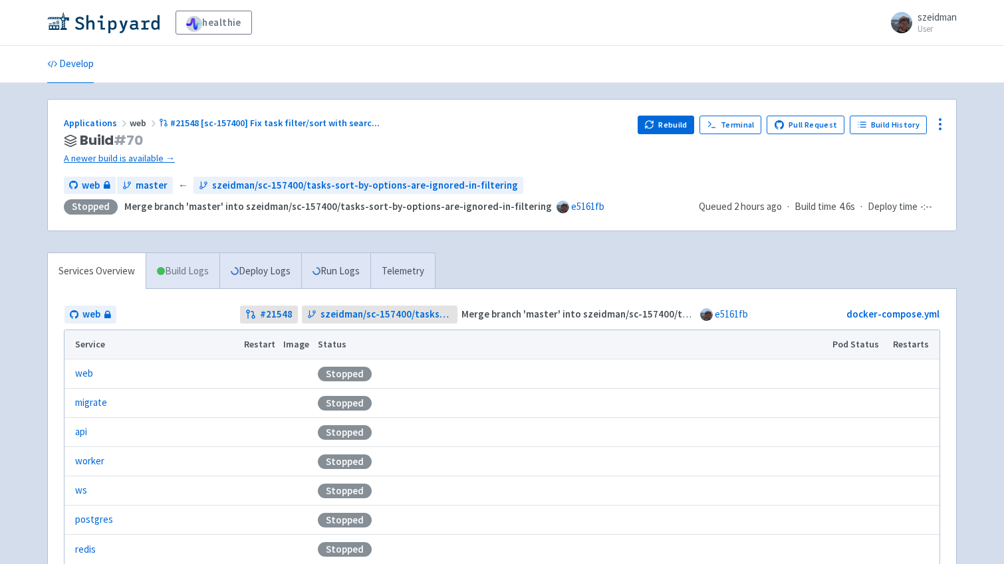
click at [201, 281] on link "Build Logs" at bounding box center [182, 271] width 73 height 37
